Goal: Transaction & Acquisition: Purchase product/service

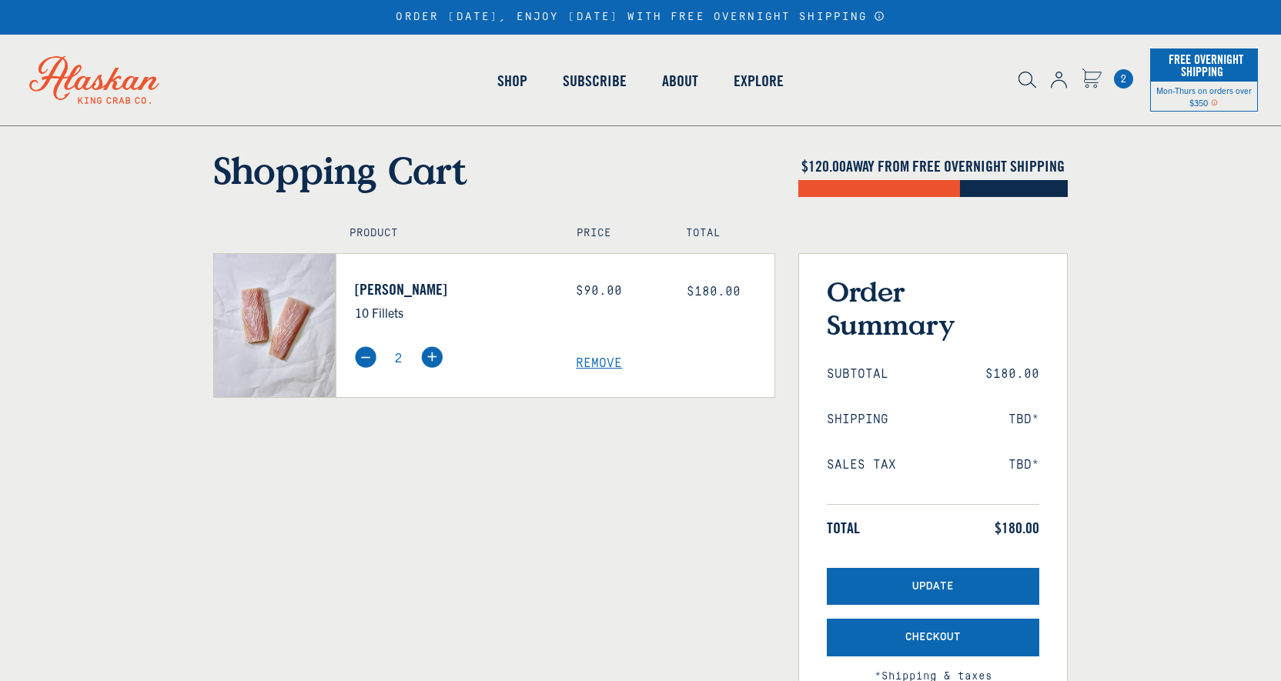
click at [608, 365] on span "Remove" at bounding box center [675, 363] width 199 height 15
